Goal: Register for event/course

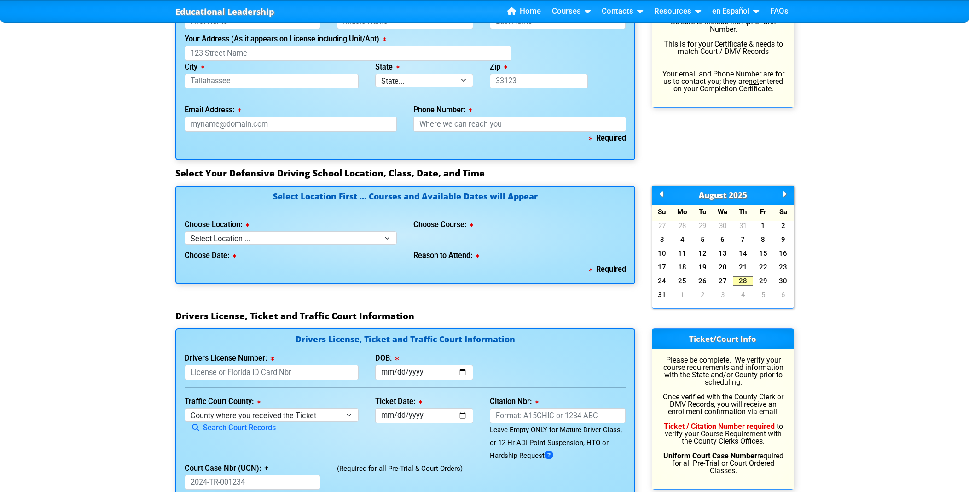
scroll to position [748, 0]
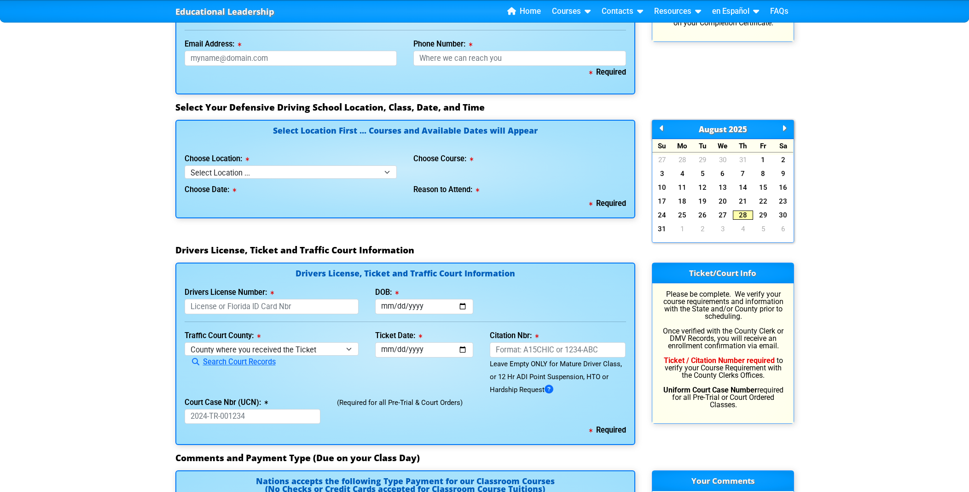
click at [743, 215] on link "28" at bounding box center [743, 214] width 20 height 9
click at [744, 213] on link "28" at bounding box center [743, 214] width 20 height 9
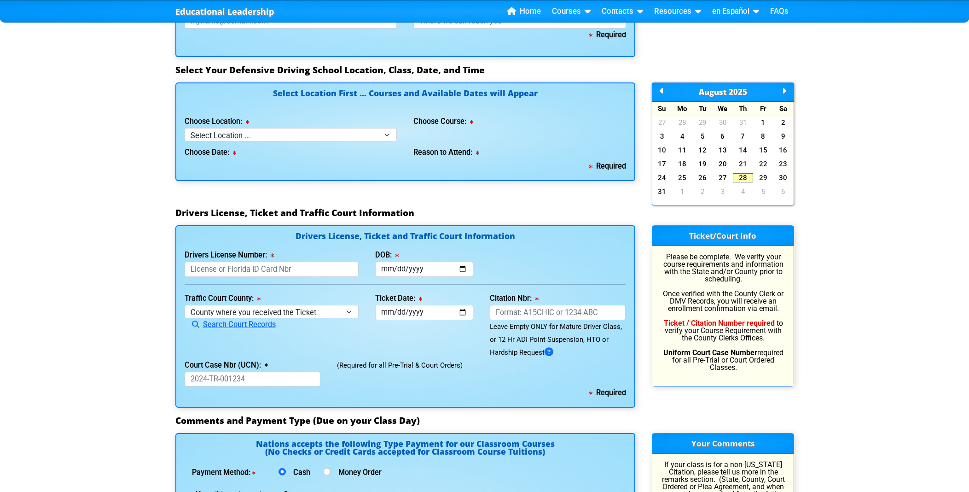
scroll to position [863, 0]
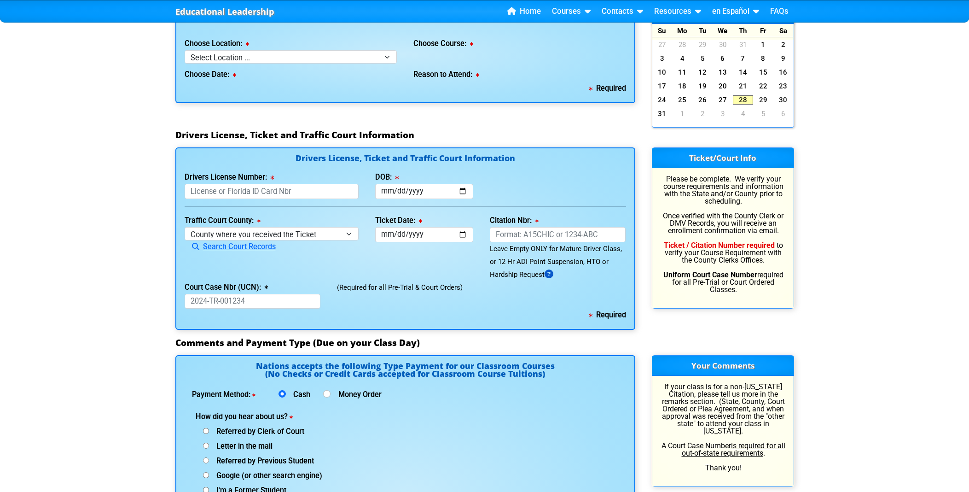
click at [553, 274] on icon at bounding box center [549, 274] width 9 height 0
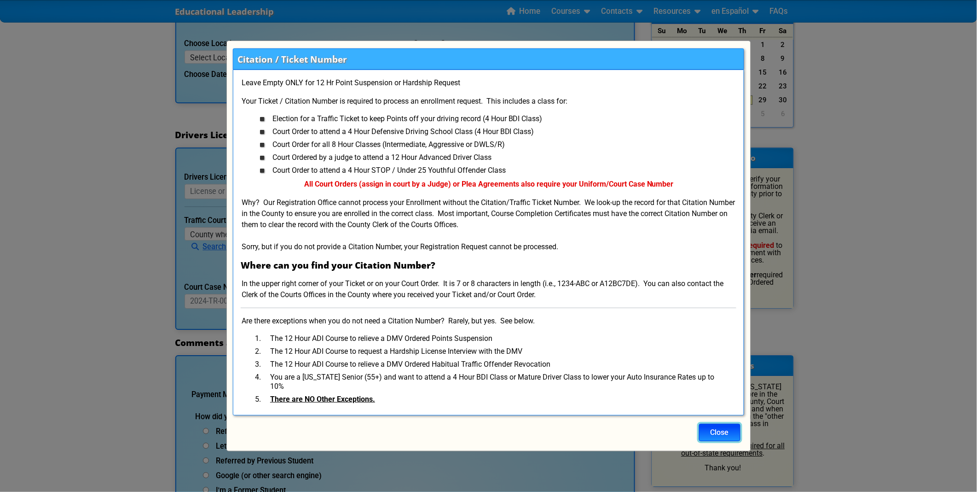
click at [714, 427] on button "Close" at bounding box center [719, 432] width 41 height 17
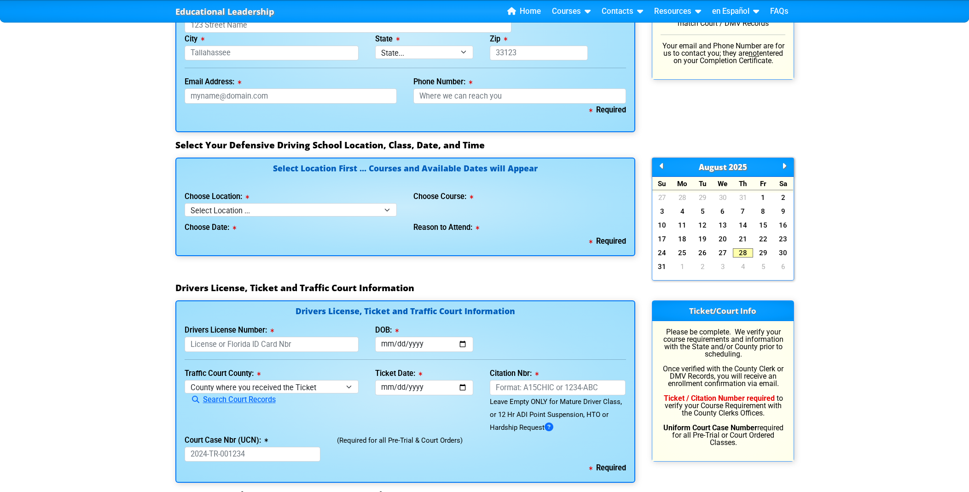
scroll to position [691, 0]
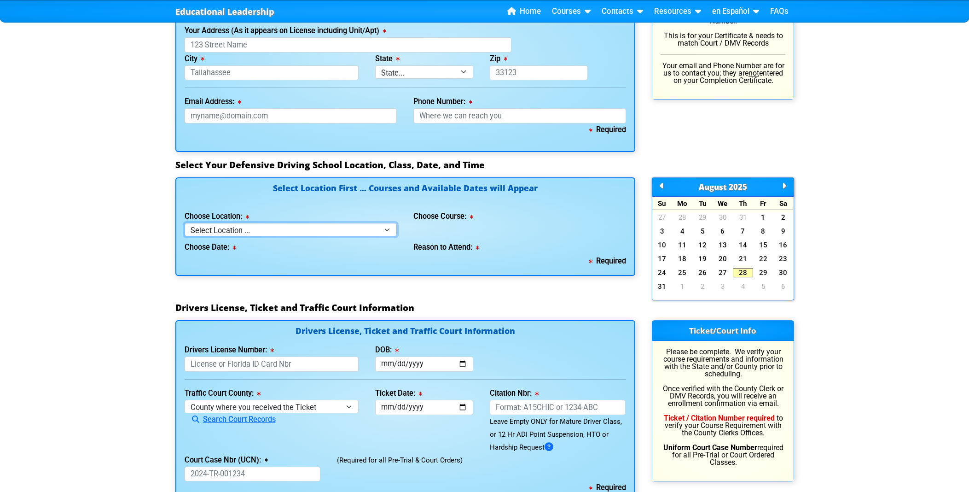
click at [385, 228] on select "Select Location ... Tampa Orlando Kissimmee [GEOGRAPHIC_DATA] - en español [GEO…" at bounding box center [291, 229] width 213 height 13
select select "3"
click at [185, 223] on select "Select Location ... Tampa Orlando Kissimmee [GEOGRAPHIC_DATA] - en español [GEO…" at bounding box center [291, 229] width 213 height 13
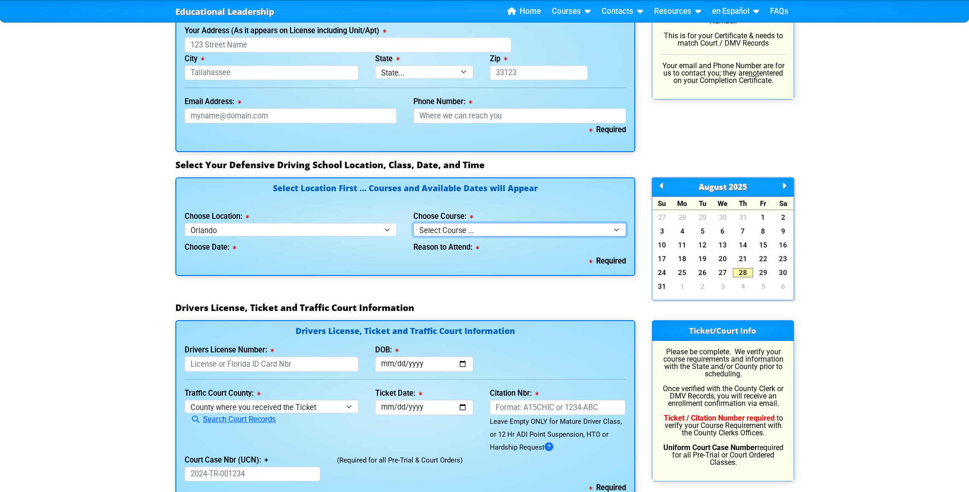
click at [617, 231] on select "Select Course ... 4 Hour Under 25 Class (STOP or Youthful Offender) 8 Hour Aggr…" at bounding box center [519, 229] width 213 height 13
select select "3"
click at [413, 223] on select "Select Course ... 4 Hour Under 25 Class (STOP or Youthful Offender) 8 Hour Aggr…" at bounding box center [519, 229] width 213 height 13
select select
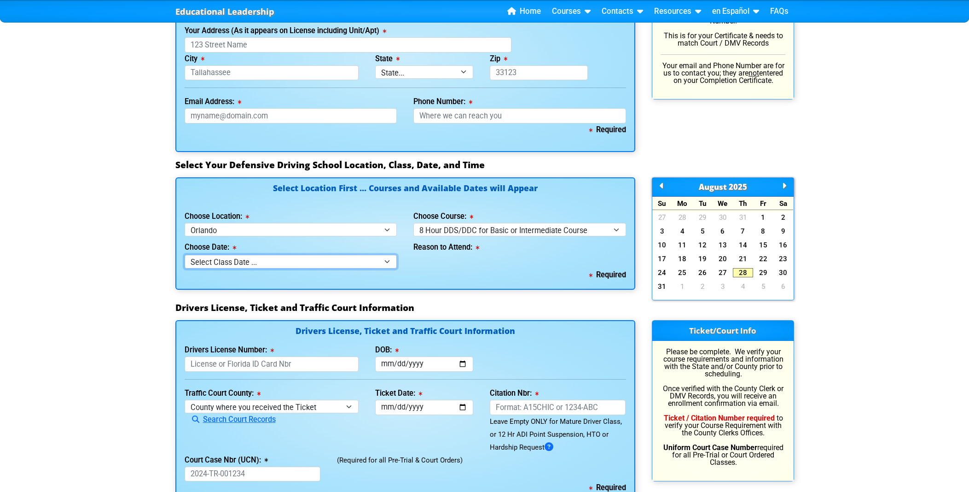
click at [384, 262] on select "Select Class Date ... [DATE] -- (Registration Closed - Class Full)" at bounding box center [291, 261] width 213 height 13
click at [748, 273] on link "28" at bounding box center [743, 272] width 20 height 9
click at [746, 273] on link "28" at bounding box center [743, 272] width 20 height 9
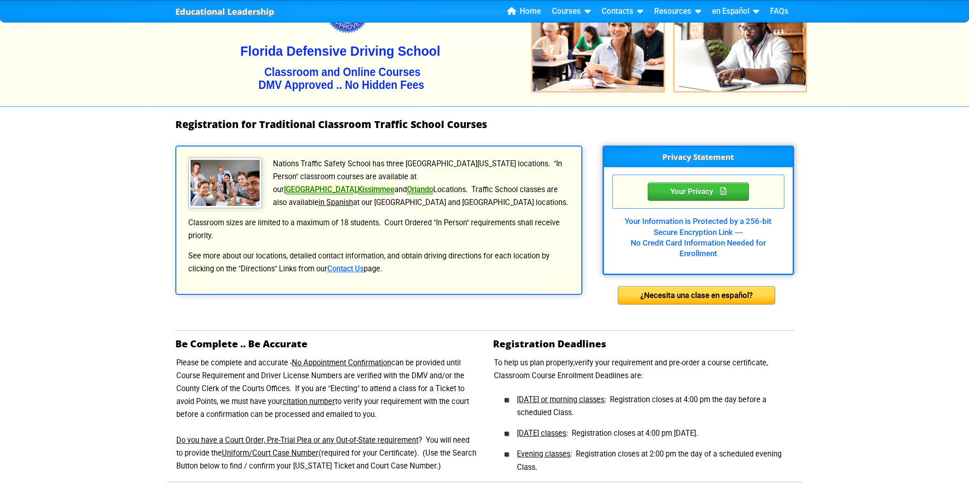
scroll to position [0, 0]
